Goal: Transaction & Acquisition: Purchase product/service

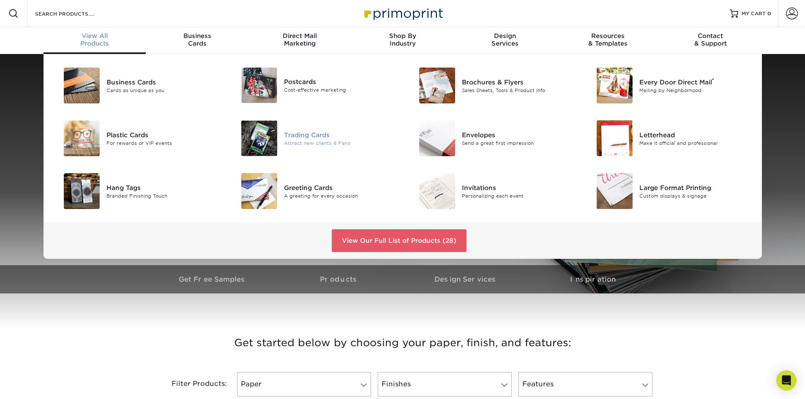
click at [313, 135] on div "Trading Cards" at bounding box center [340, 134] width 112 height 9
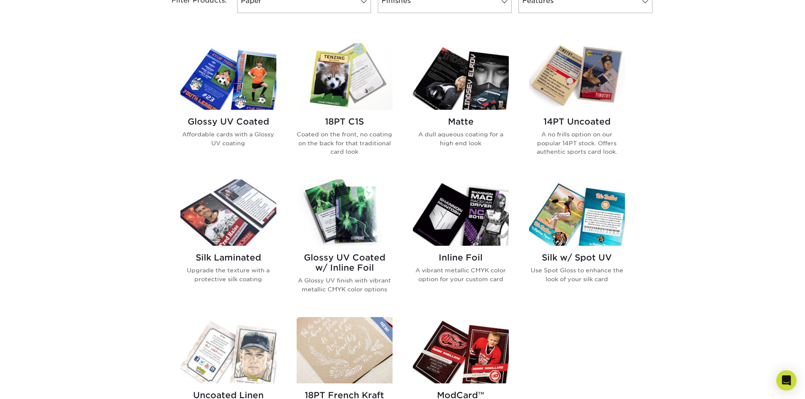
scroll to position [380, 0]
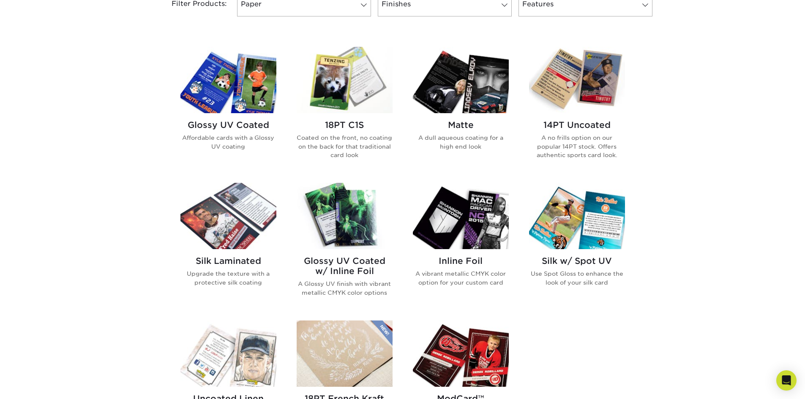
click at [341, 233] on img at bounding box center [345, 216] width 96 height 66
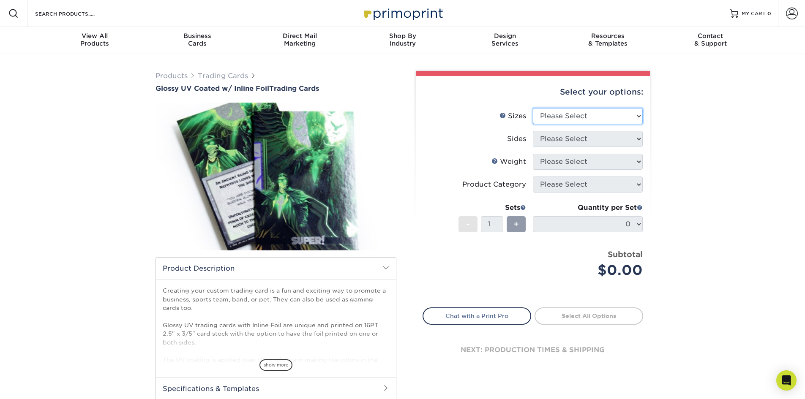
click at [560, 119] on select "Please Select 2.5" x 3.5"" at bounding box center [588, 116] width 110 height 16
select select "2.50x3.50"
click at [533, 108] on select "Please Select 2.5" x 3.5"" at bounding box center [588, 116] width 110 height 16
click at [578, 137] on select "Please Select Print Both Sides - Foil Back Only Print Both Sides - Foil Both Si…" at bounding box center [588, 139] width 110 height 16
select select "34527644-b4fd-4ffb-9092-1318eefcd9d9"
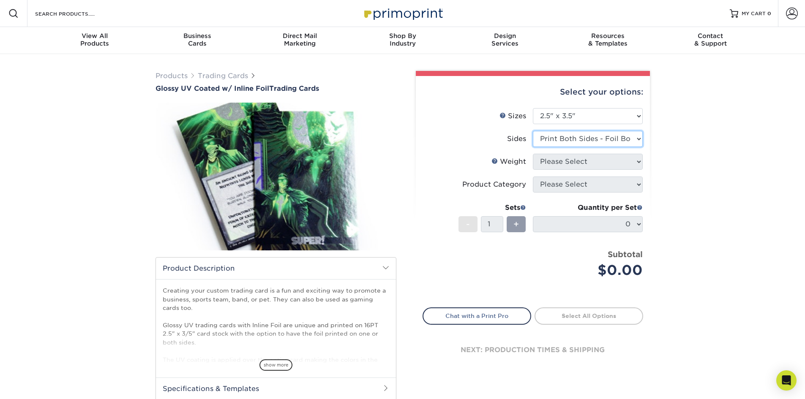
click at [533, 131] on select "Please Select Print Both Sides - Foil Back Only Print Both Sides - Foil Both Si…" at bounding box center [588, 139] width 110 height 16
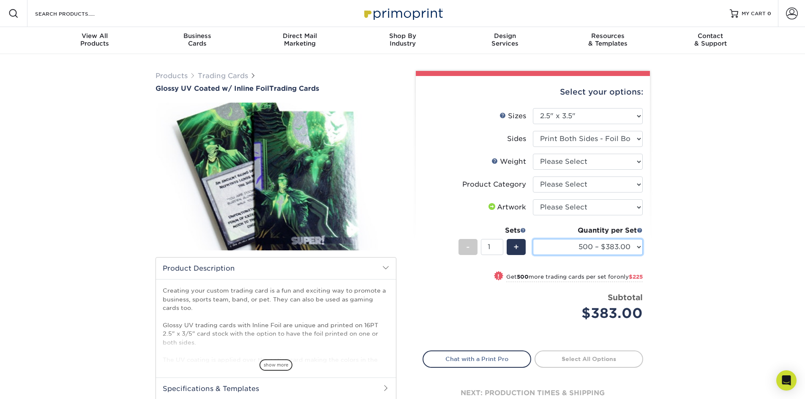
click at [599, 247] on select "500 – $383.00 1000 – $608.00 2500 – $883.00 5000 – $1252.00" at bounding box center [588, 247] width 110 height 16
click at [609, 241] on select "500 – $383.00 1000 – $608.00 2500 – $883.00 5000 – $1252.00" at bounding box center [588, 247] width 110 height 16
